Goal: Task Accomplishment & Management: Manage account settings

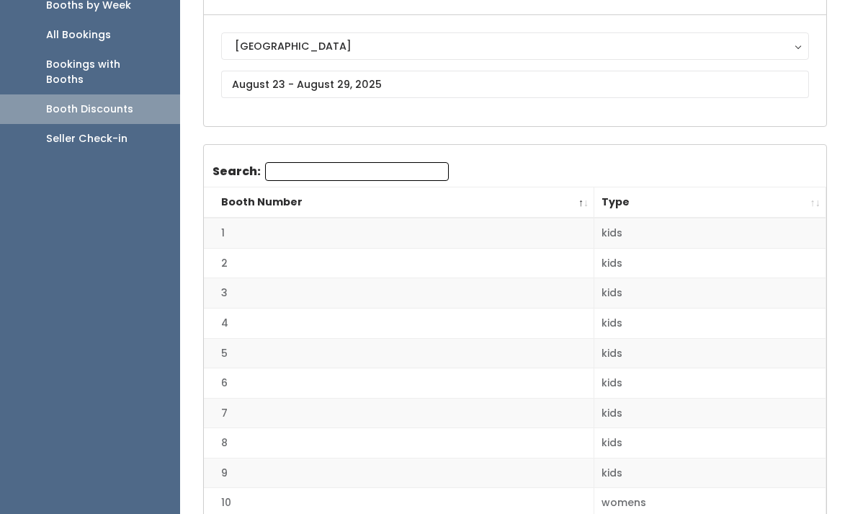
scroll to position [138, 0]
click at [354, 84] on input "text" at bounding box center [515, 85] width 588 height 27
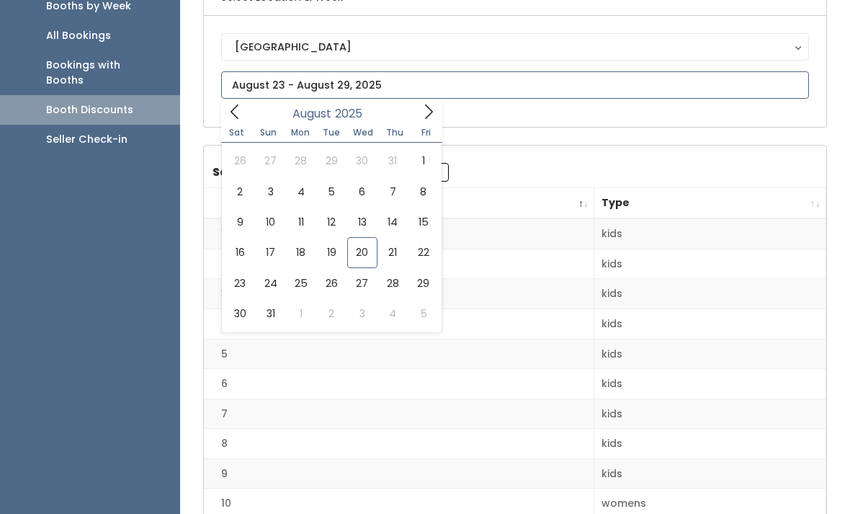
scroll to position [139, 0]
type input "August 16 to August 22"
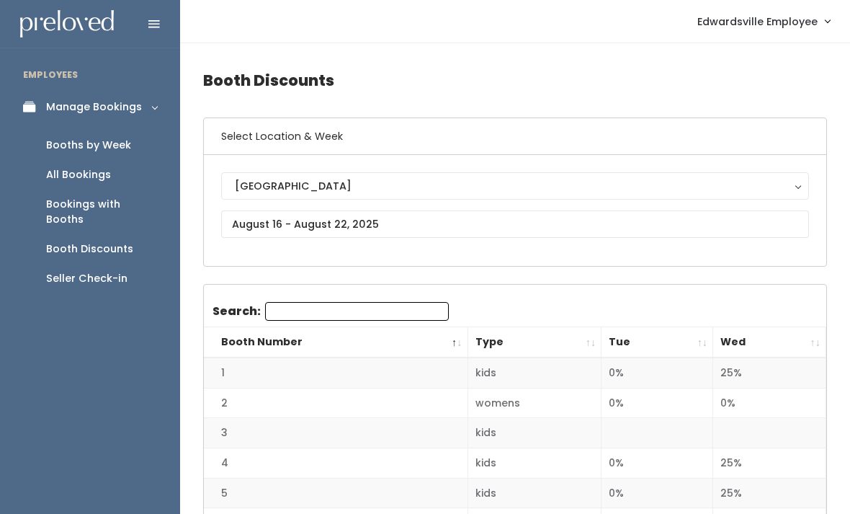
click at [69, 241] on div "Booth Discounts" at bounding box center [89, 248] width 87 height 15
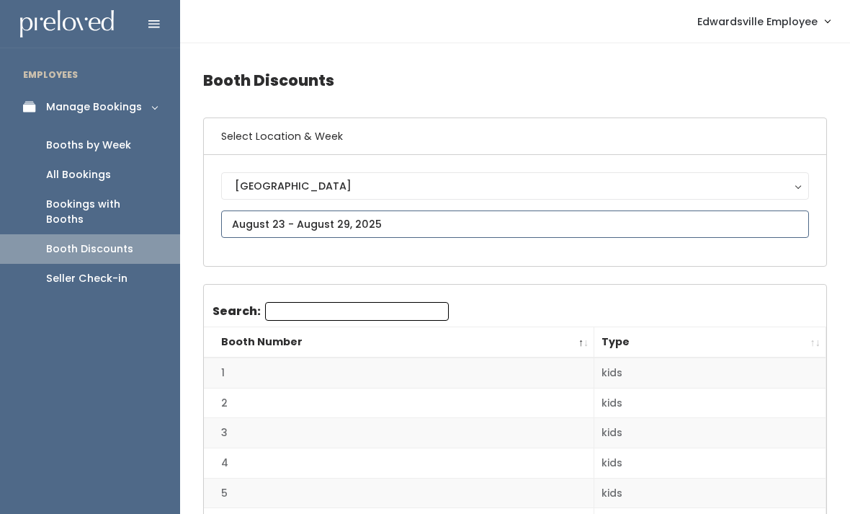
click at [245, 223] on input "text" at bounding box center [515, 223] width 588 height 27
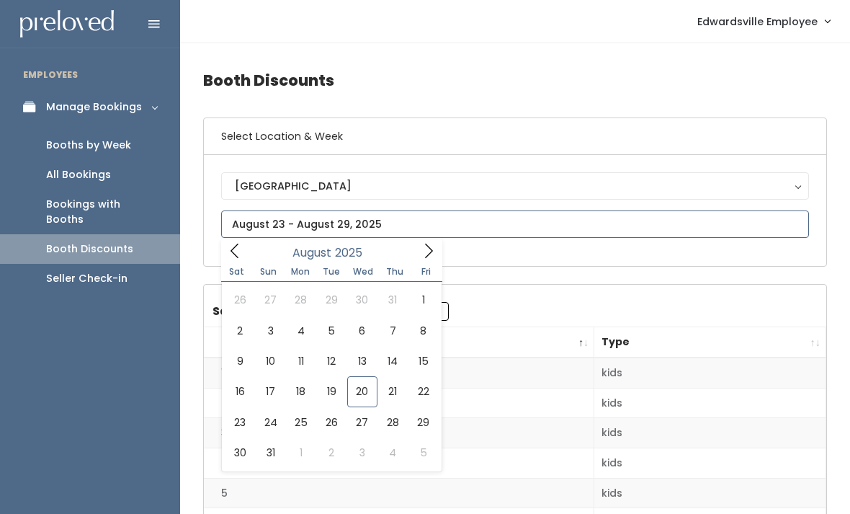
type input "August 23 to August 29"
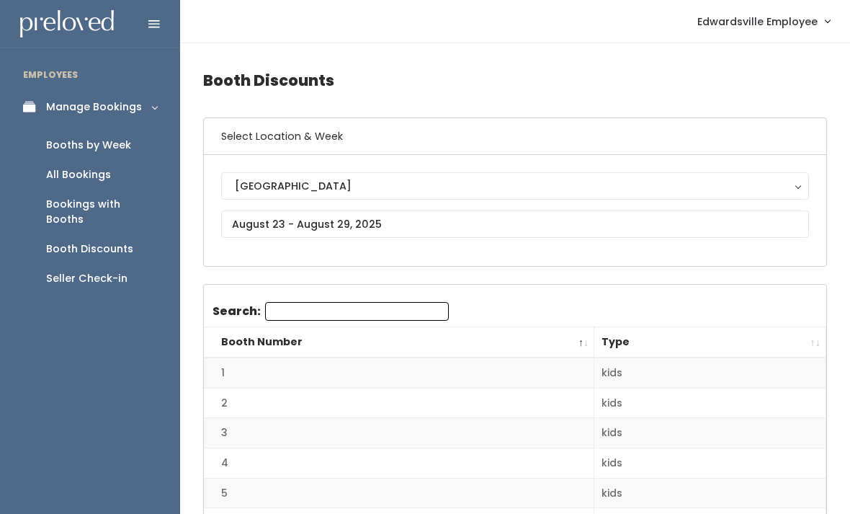
click at [69, 175] on div "All Bookings" at bounding box center [78, 174] width 65 height 15
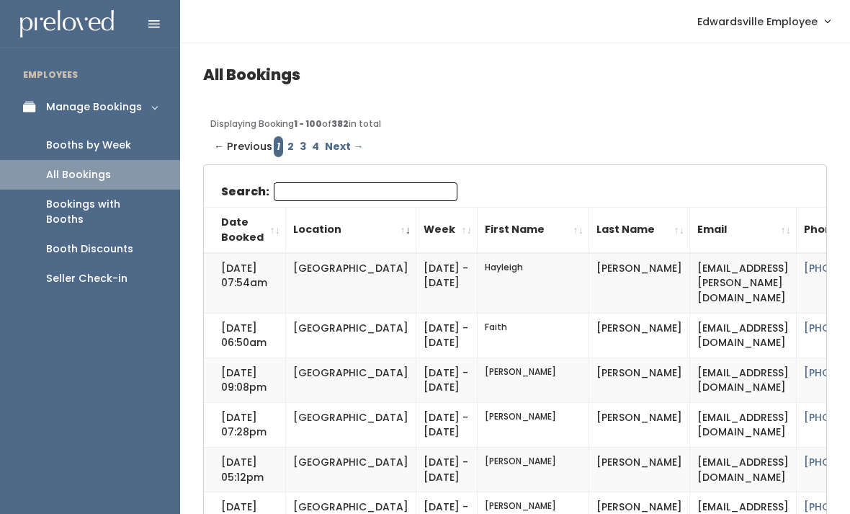
scroll to position [41, 0]
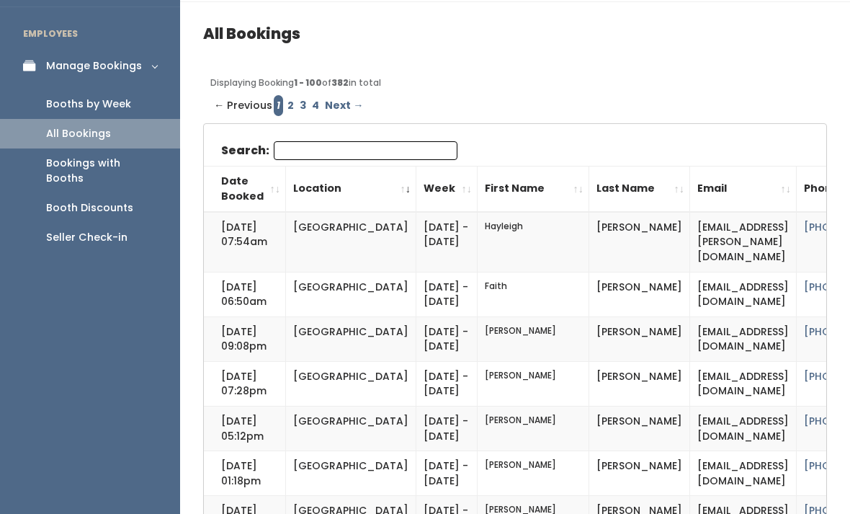
click at [82, 112] on link "Booths by Week" at bounding box center [90, 104] width 180 height 30
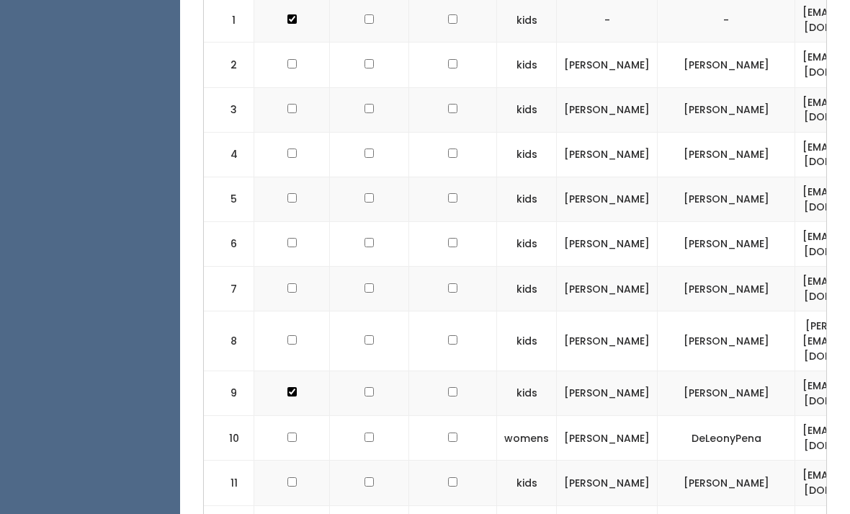
scroll to position [565, 0]
click at [294, 69] on input "checkbox" at bounding box center [291, 64] width 9 height 9
checkbox input "true"
